Goal: Transaction & Acquisition: Book appointment/travel/reservation

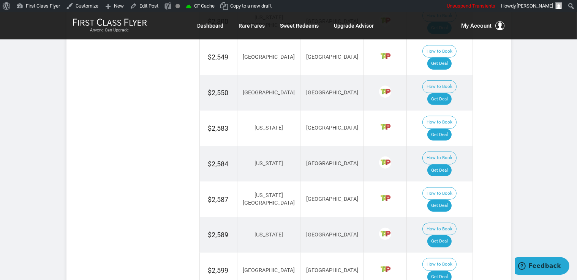
scroll to position [601, 0]
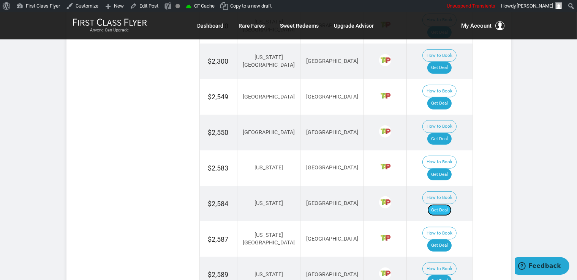
click at [451, 205] on link "Get Deal" at bounding box center [439, 211] width 24 height 12
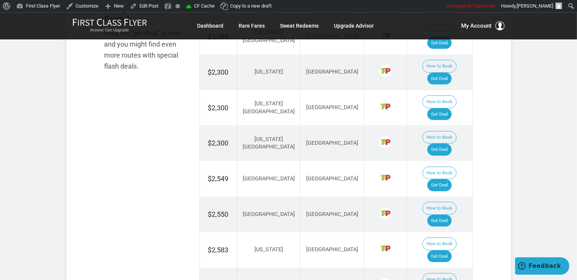
scroll to position [521, 0]
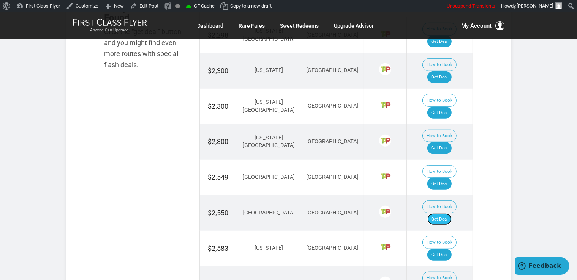
click at [440, 214] on link "Get Deal" at bounding box center [439, 220] width 24 height 12
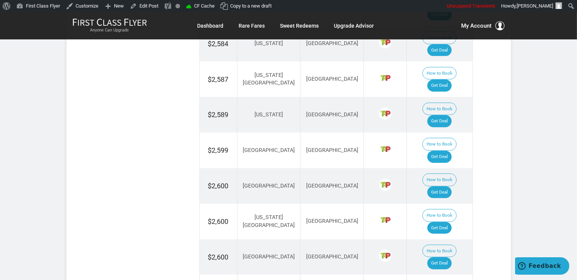
scroll to position [802, 0]
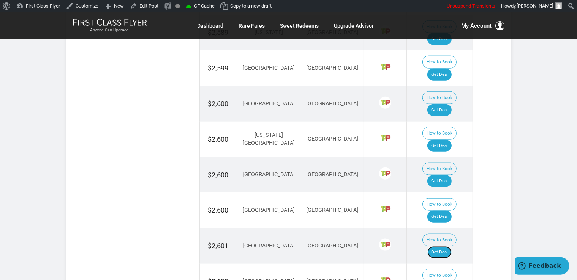
scroll to position [882, 0]
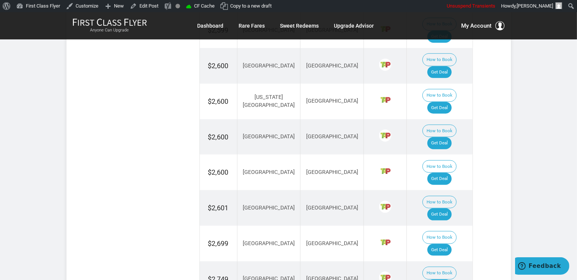
click at [458, 226] on td "How to Book Get Deal" at bounding box center [440, 244] width 66 height 36
click at [451, 244] on link "Get Deal" at bounding box center [439, 250] width 24 height 12
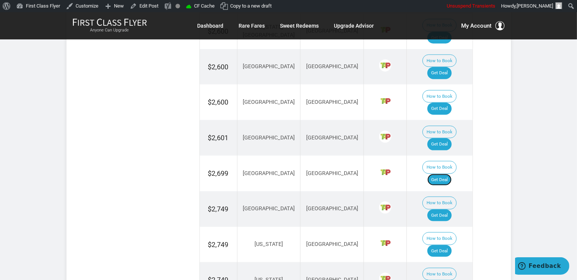
scroll to position [962, 0]
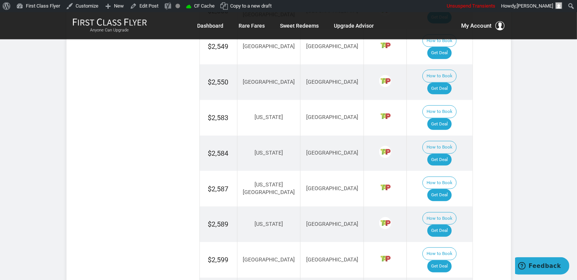
scroll to position [641, 0]
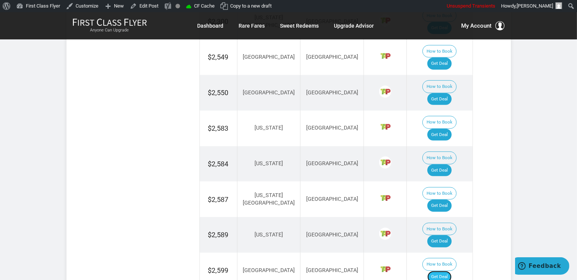
click at [448, 271] on link "Get Deal" at bounding box center [439, 277] width 24 height 12
click at [442, 200] on link "Get Deal" at bounding box center [439, 206] width 24 height 12
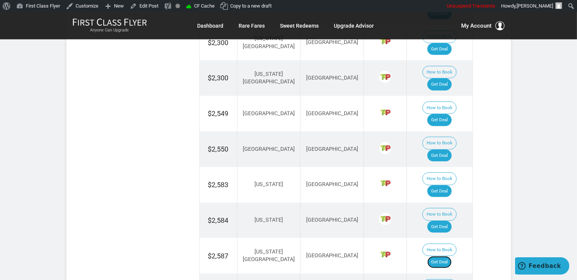
scroll to position [601, 0]
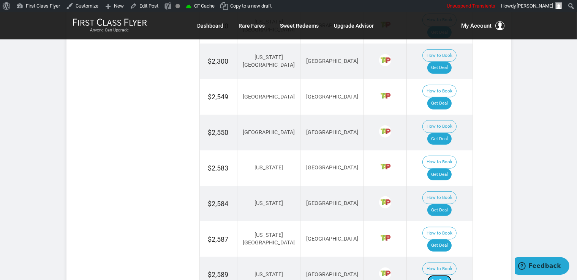
click at [436, 276] on link "Get Deal" at bounding box center [439, 282] width 24 height 12
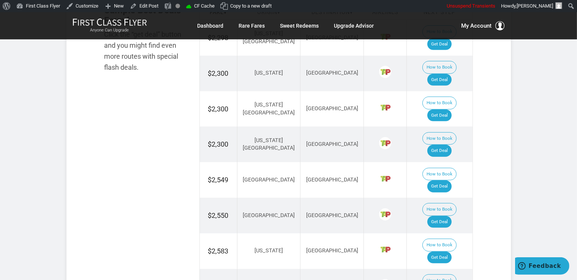
scroll to position [481, 0]
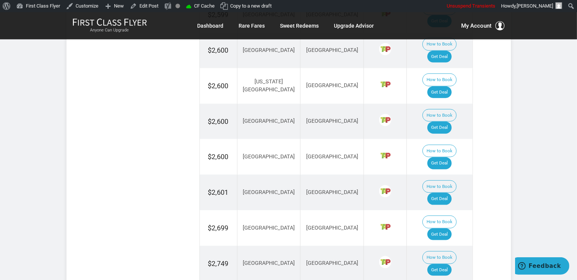
scroll to position [922, 0]
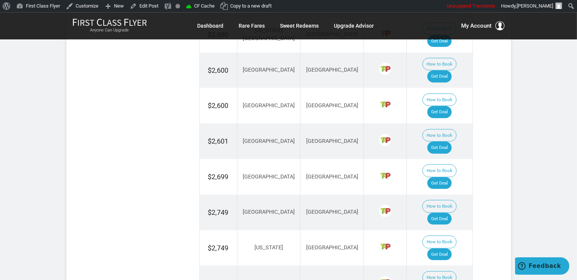
scroll to position [962, 0]
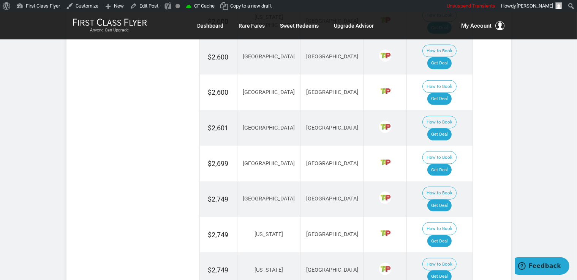
drag, startPoint x: 446, startPoint y: 118, endPoint x: 458, endPoint y: 122, distance: 12.7
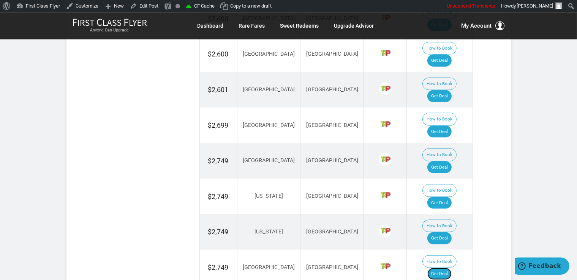
scroll to position [1042, 0]
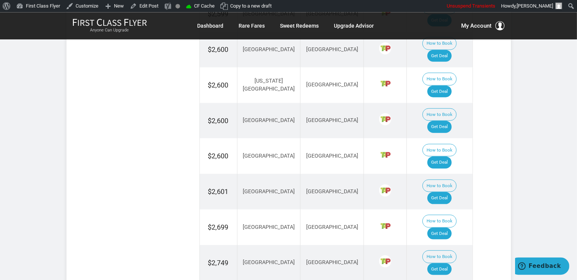
scroll to position [882, 0]
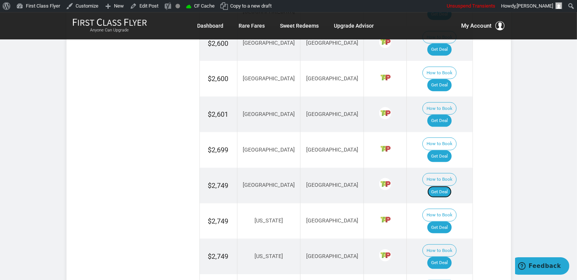
scroll to position [1002, 0]
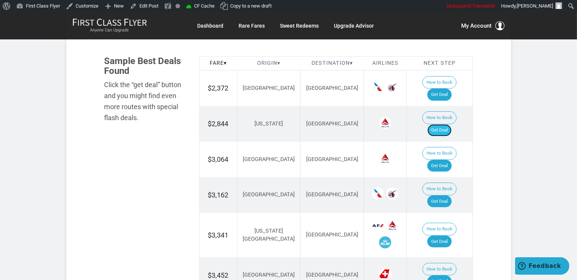
click at [435, 124] on link "Get Deal" at bounding box center [439, 130] width 24 height 12
click at [441, 160] on link "Get Deal" at bounding box center [439, 166] width 24 height 12
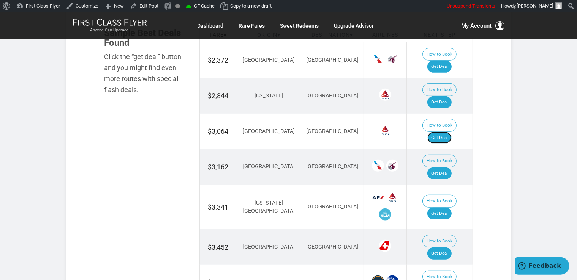
scroll to position [481, 0]
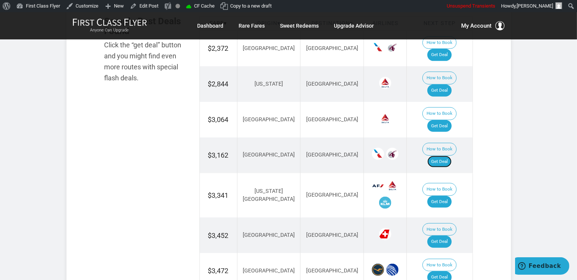
click at [443, 156] on link "Get Deal" at bounding box center [439, 162] width 24 height 12
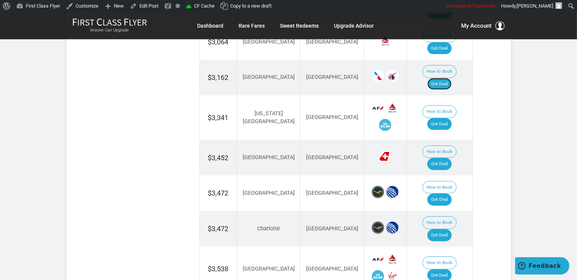
scroll to position [561, 0]
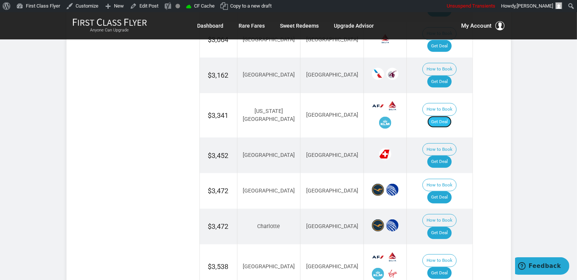
click at [443, 116] on link "Get Deal" at bounding box center [439, 122] width 24 height 12
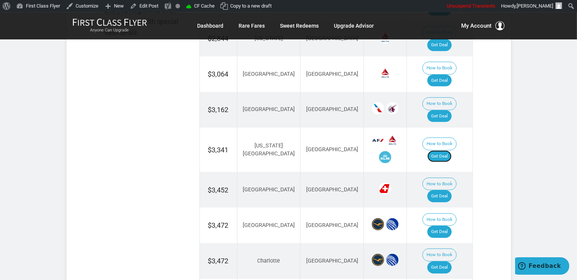
scroll to position [521, 0]
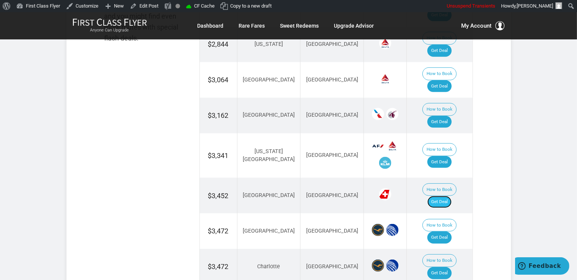
click at [442, 196] on link "Get Deal" at bounding box center [439, 202] width 24 height 12
click at [446, 232] on link "Get Deal" at bounding box center [439, 238] width 24 height 12
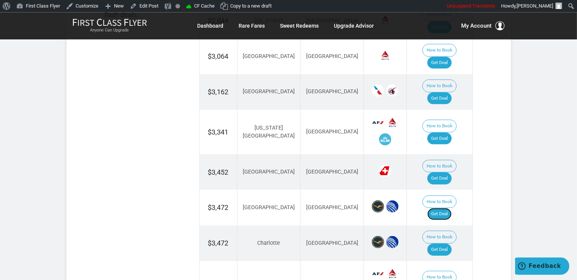
scroll to position [561, 0]
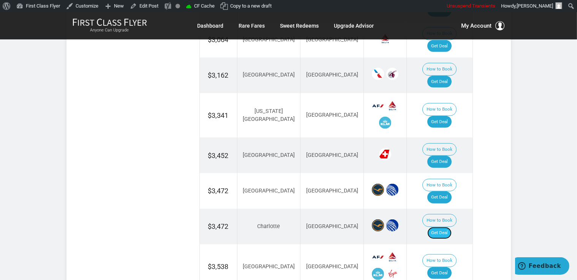
click at [450, 227] on link "Get Deal" at bounding box center [439, 233] width 24 height 12
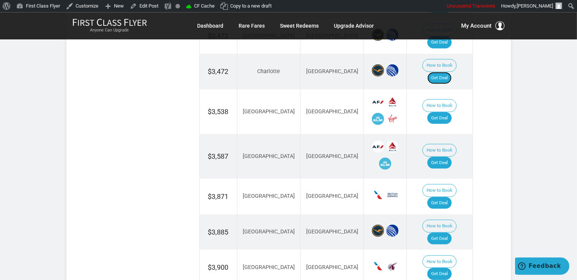
scroll to position [721, 0]
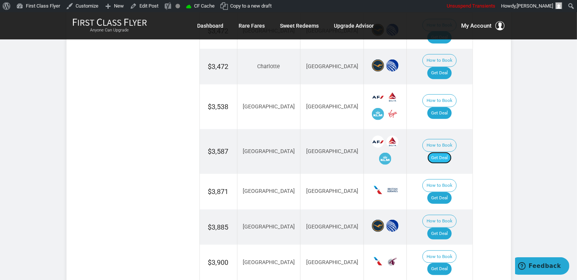
click at [440, 152] on link "Get Deal" at bounding box center [439, 158] width 24 height 12
click at [451, 263] on link "Get Deal" at bounding box center [439, 269] width 24 height 12
click at [450, 192] on link "Get Deal" at bounding box center [439, 198] width 24 height 12
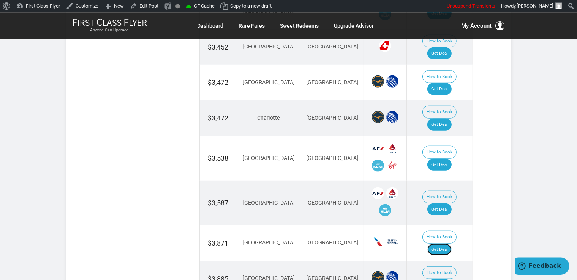
scroll to position [681, 0]
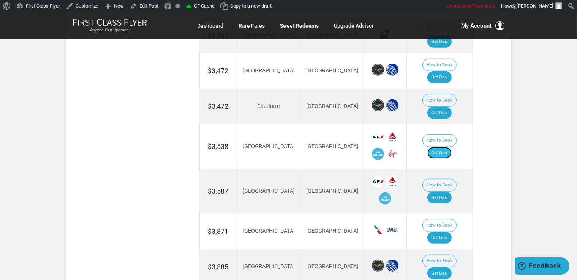
drag, startPoint x: 447, startPoint y: 84, endPoint x: 454, endPoint y: 90, distance: 9.1
click at [447, 147] on link "Get Deal" at bounding box center [439, 153] width 24 height 12
click at [443, 268] on link "Get Deal" at bounding box center [439, 274] width 24 height 12
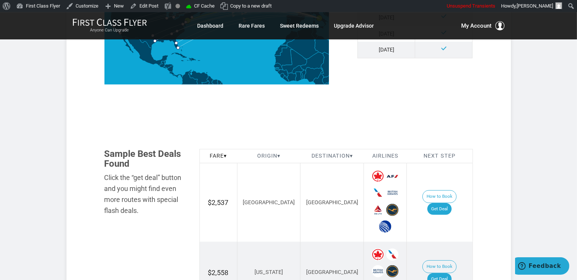
scroll to position [401, 0]
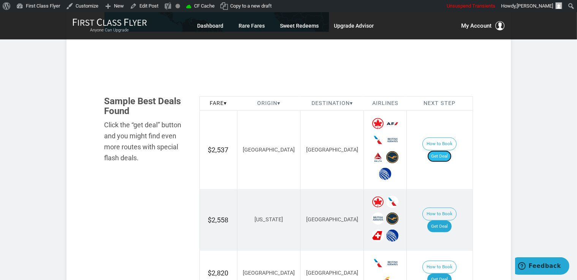
click at [447, 151] on link "Get Deal" at bounding box center [439, 157] width 24 height 12
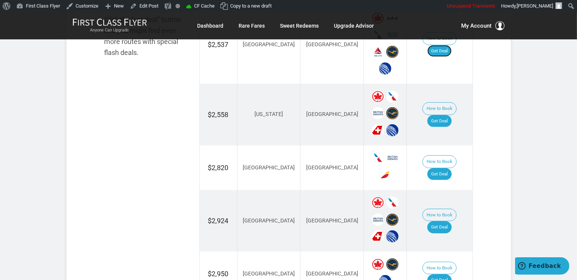
scroll to position [521, 0]
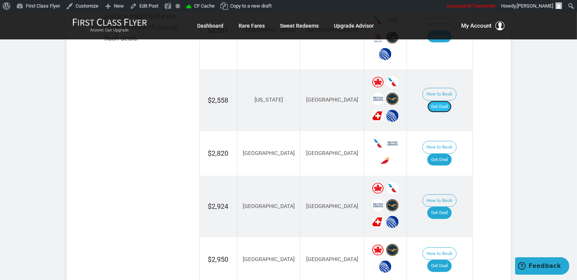
click at [444, 101] on link "Get Deal" at bounding box center [439, 107] width 24 height 12
click at [443, 154] on link "Get Deal" at bounding box center [439, 160] width 24 height 12
click at [451, 154] on link "Get Deal" at bounding box center [439, 160] width 24 height 12
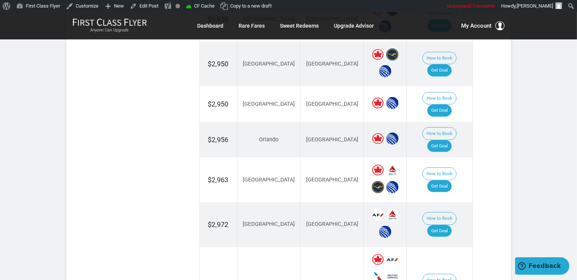
scroll to position [841, 0]
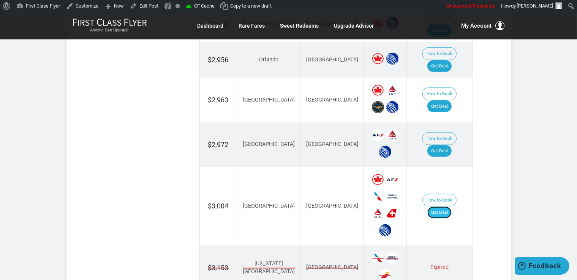
click at [446, 207] on link "Get Deal" at bounding box center [439, 213] width 24 height 12
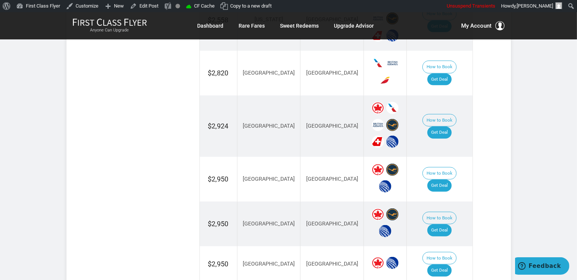
scroll to position [561, 0]
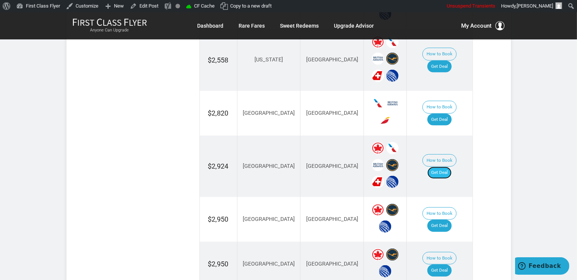
click at [451, 167] on link "Get Deal" at bounding box center [439, 173] width 24 height 12
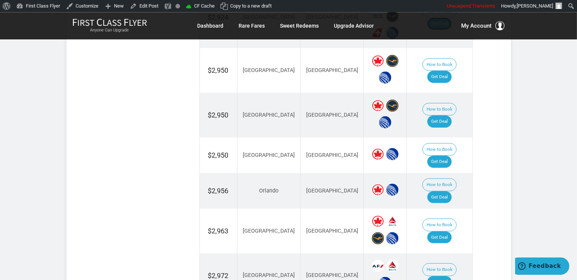
scroll to position [721, 0]
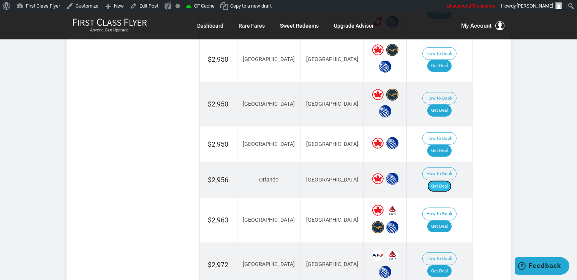
click at [446, 181] on link "Get Deal" at bounding box center [439, 187] width 24 height 12
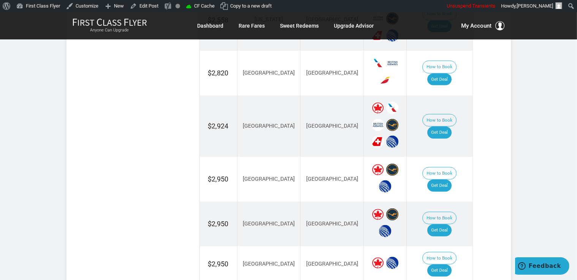
scroll to position [681, 0]
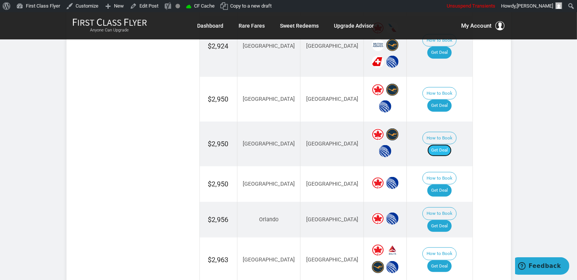
click at [447, 145] on link "Get Deal" at bounding box center [439, 151] width 24 height 12
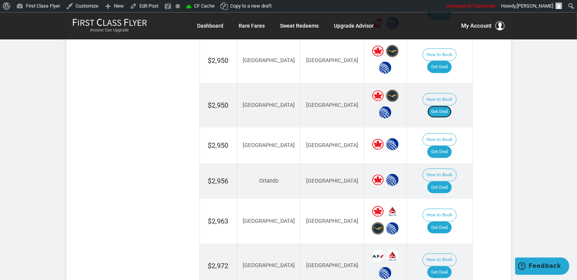
scroll to position [802, 0]
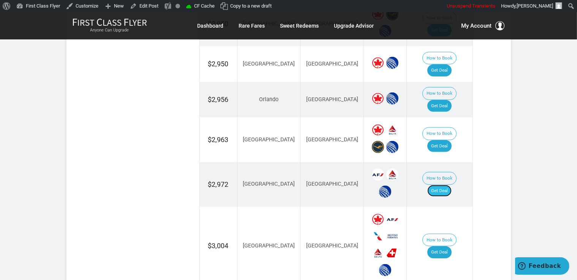
click at [447, 185] on link "Get Deal" at bounding box center [439, 191] width 24 height 12
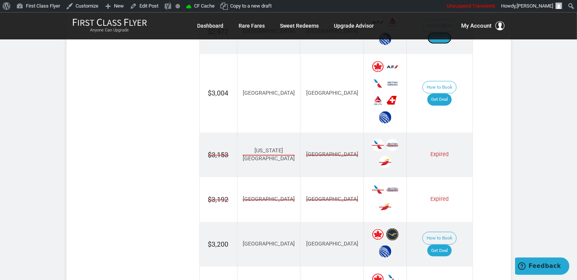
scroll to position [962, 0]
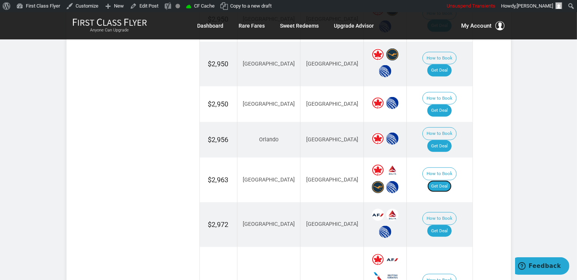
drag, startPoint x: 447, startPoint y: 156, endPoint x: 453, endPoint y: 143, distance: 14.6
click at [447, 181] on link "Get Deal" at bounding box center [439, 187] width 24 height 12
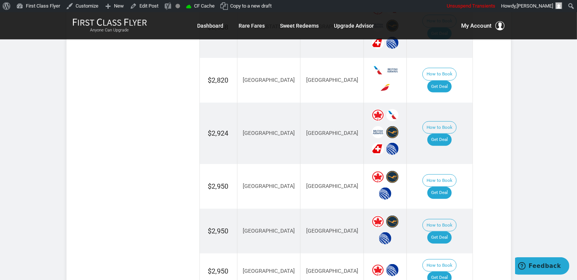
scroll to position [714, 0]
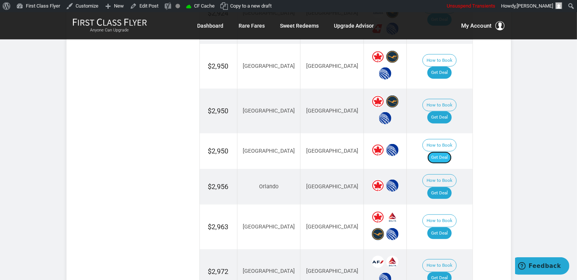
click at [440, 152] on link "Get Deal" at bounding box center [439, 158] width 24 height 12
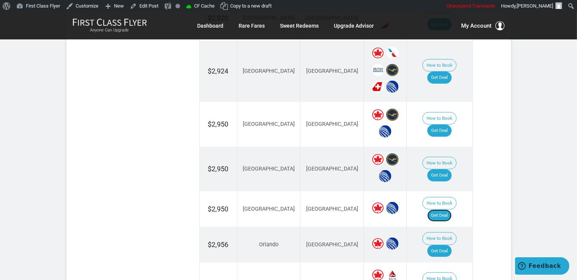
scroll to position [634, 0]
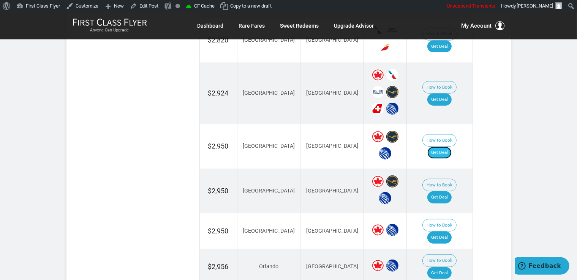
click at [438, 147] on link "Get Deal" at bounding box center [439, 153] width 24 height 12
